Goal: Task Accomplishment & Management: Complete application form

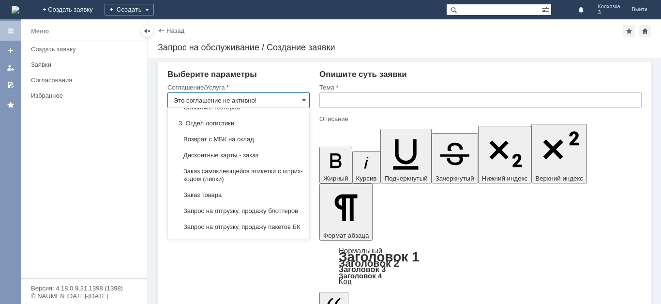
scroll to position [261, 0]
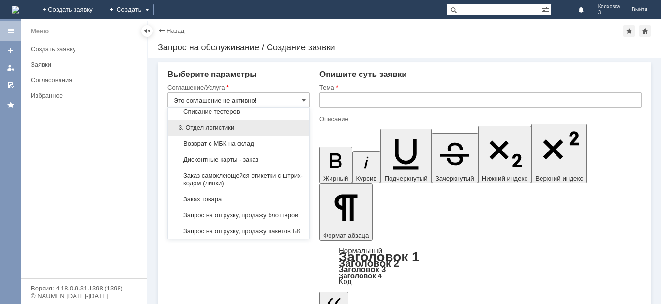
click at [225, 132] on span "3. Отдел логистики" at bounding box center [239, 128] width 130 height 8
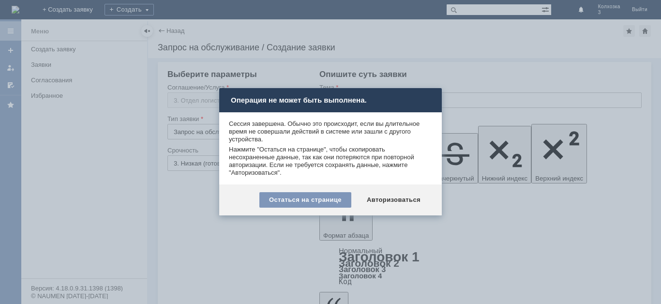
type input "3. Отдел логистики"
click at [162, 156] on div at bounding box center [330, 152] width 661 height 304
click at [322, 203] on div "Остаться на странице" at bounding box center [305, 199] width 92 height 15
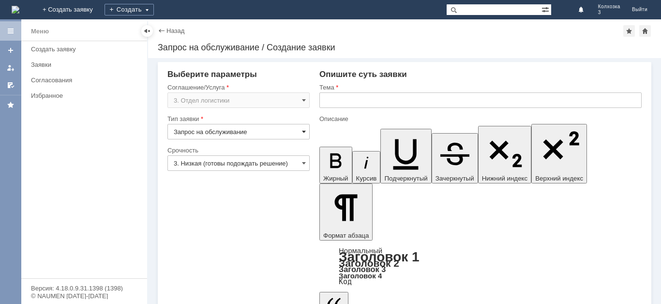
click at [302, 132] on span at bounding box center [304, 132] width 4 height 8
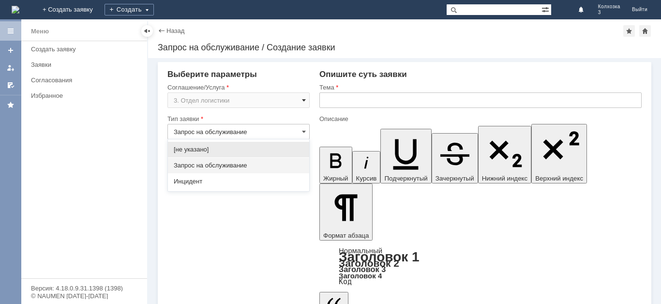
click at [302, 101] on span at bounding box center [304, 100] width 4 height 8
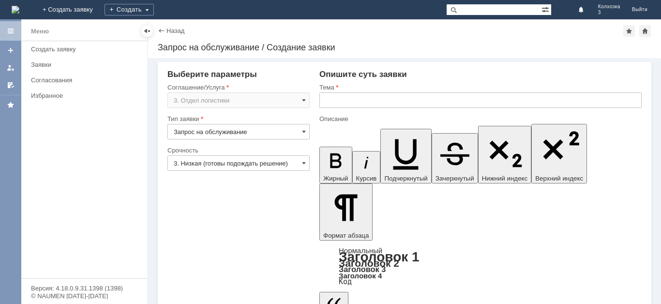
type input "Запрос на обслуживание"
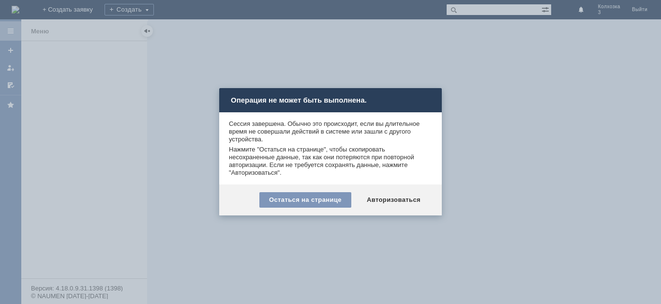
drag, startPoint x: 342, startPoint y: 199, endPoint x: 265, endPoint y: 101, distance: 124.1
click at [339, 196] on div "Остаться на странице" at bounding box center [305, 199] width 92 height 15
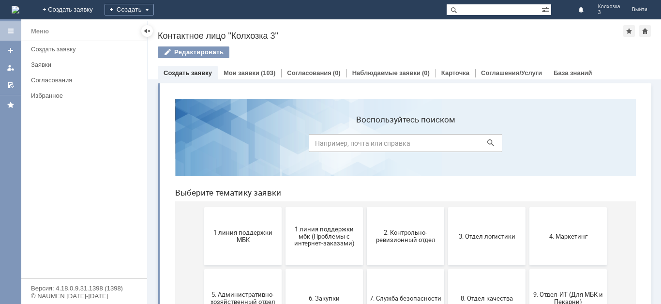
click at [154, 3] on div "Создать" at bounding box center [129, 9] width 49 height 19
click at [154, 8] on div "Создать" at bounding box center [129, 10] width 49 height 12
click at [154, 13] on div "Создать" at bounding box center [129, 10] width 49 height 12
click at [180, 25] on link "Заявка" at bounding box center [143, 29] width 74 height 12
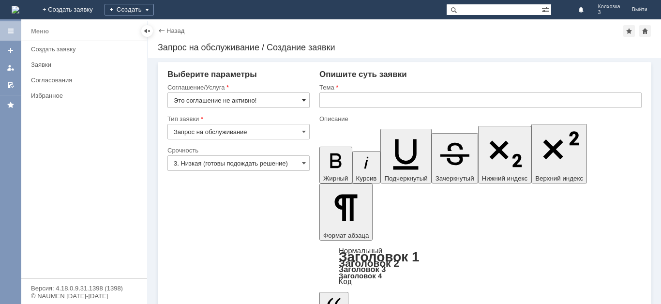
click at [303, 100] on span at bounding box center [304, 100] width 4 height 8
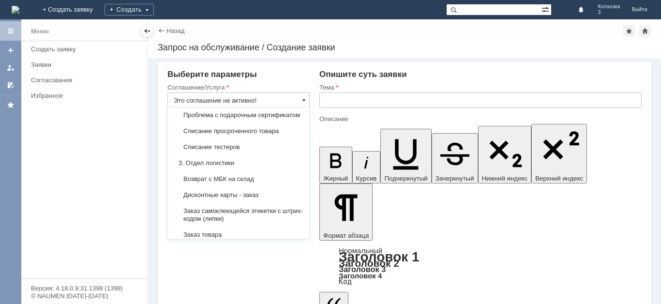
scroll to position [242, 0]
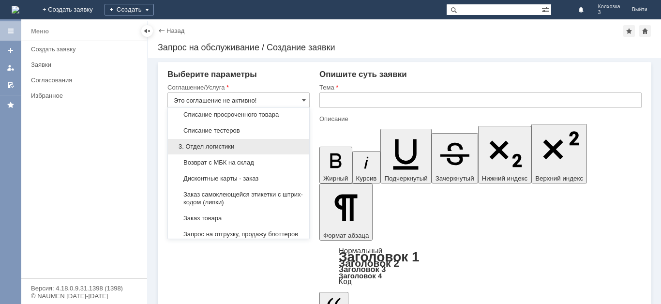
click at [219, 150] on span "3. Отдел логистики" at bounding box center [239, 147] width 130 height 8
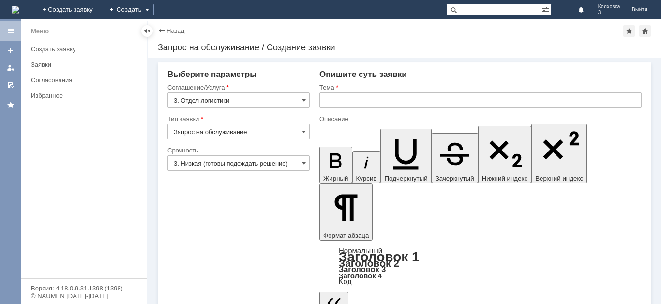
type input "3. Отдел логистики"
click at [304, 165] on span at bounding box center [304, 163] width 4 height 8
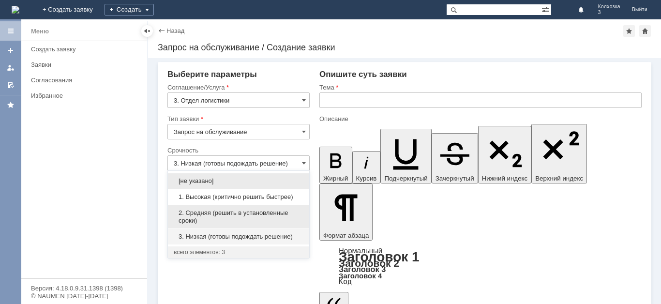
click at [227, 210] on span "2. Средняя (решить в установленные сроки)" at bounding box center [239, 216] width 130 height 15
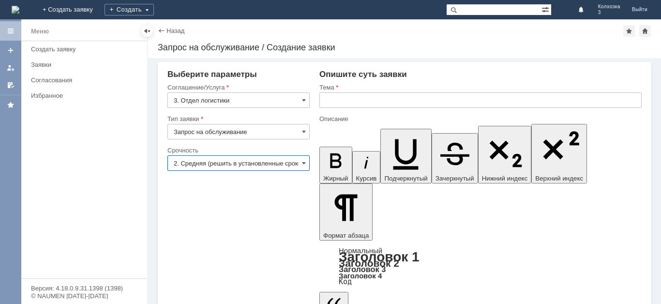
type input "2. Средняя (решить в установленные сроки)"
click at [340, 98] on input "text" at bounding box center [480, 99] width 322 height 15
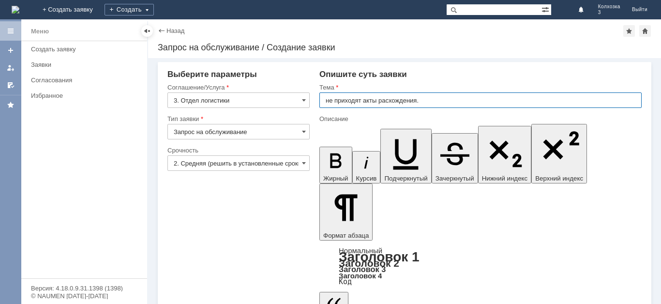
type input "не приходят акты расхождения."
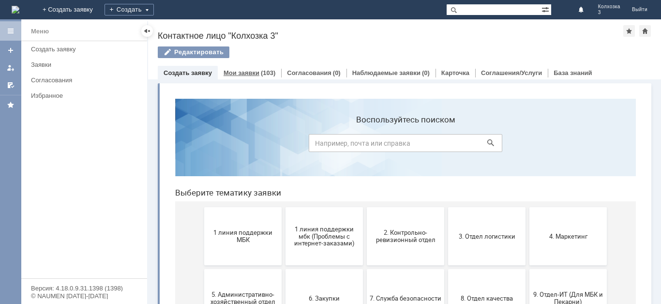
click at [246, 76] on div "Мои заявки (103)" at bounding box center [249, 73] width 63 height 14
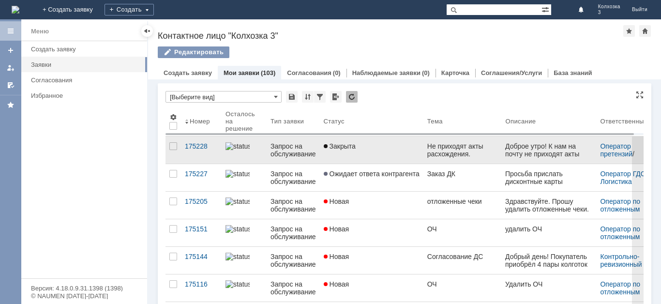
scroll to position [48, 0]
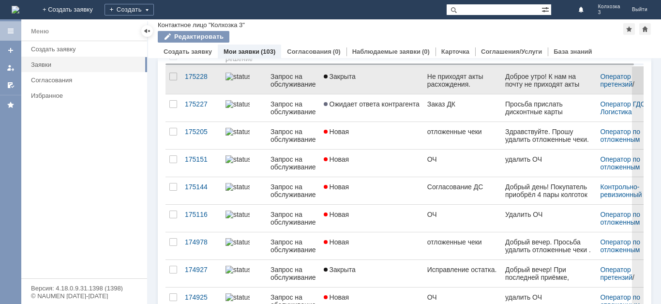
click at [396, 81] on link "Закрыта" at bounding box center [372, 80] width 104 height 27
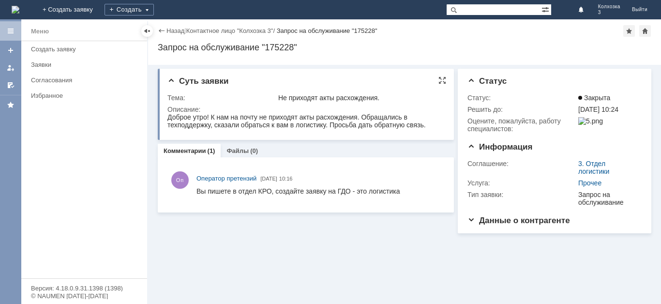
click at [424, 128] on div "Доброе утро! К нам на почту не приходят акты расхождения. Обращались в техподде…" at bounding box center [304, 120] width 275 height 15
click at [321, 129] on div at bounding box center [305, 121] width 276 height 17
click at [301, 121] on div "Доброе утро! К нам на почту не приходят акты расхождения. Обращались в техподде…" at bounding box center [304, 120] width 275 height 15
drag, startPoint x: 332, startPoint y: 234, endPoint x: 219, endPoint y: 121, distance: 159.8
